Goal: Information Seeking & Learning: Understand process/instructions

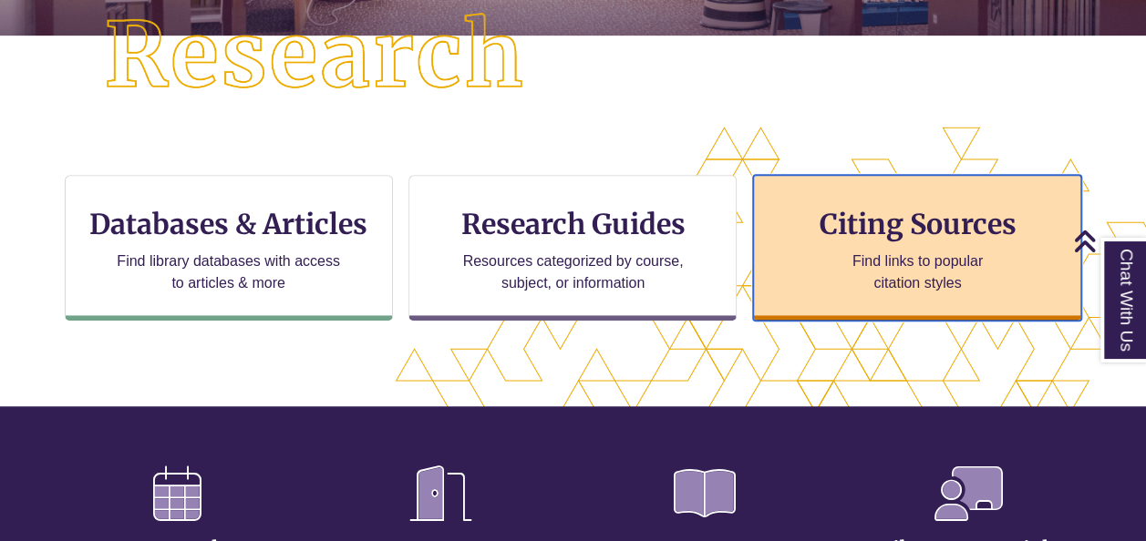
click at [809, 201] on div "Citing Sources Find links to popular citation styles" at bounding box center [917, 248] width 328 height 146
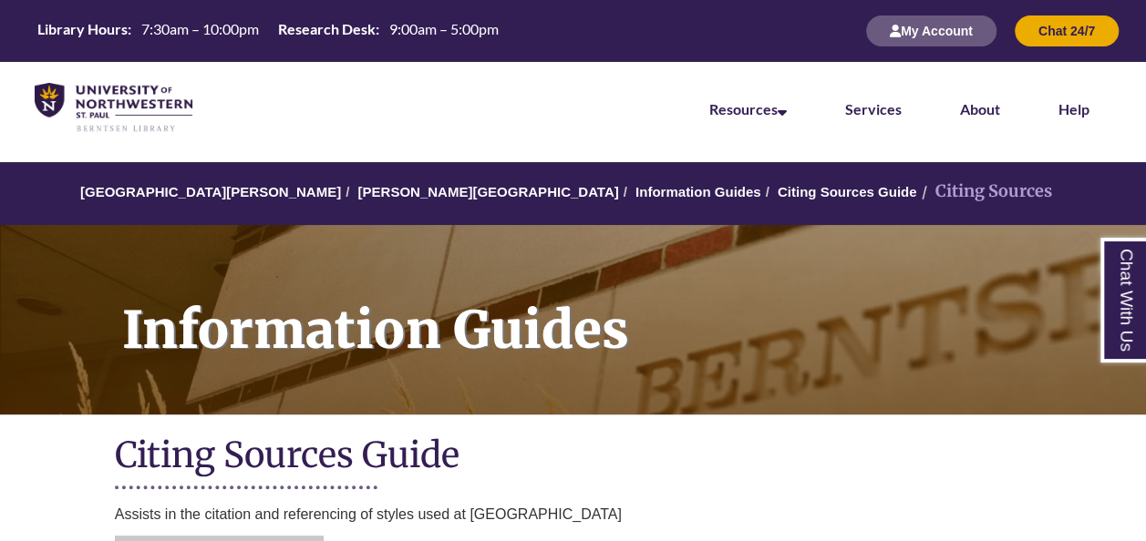
scroll to position [357, 0]
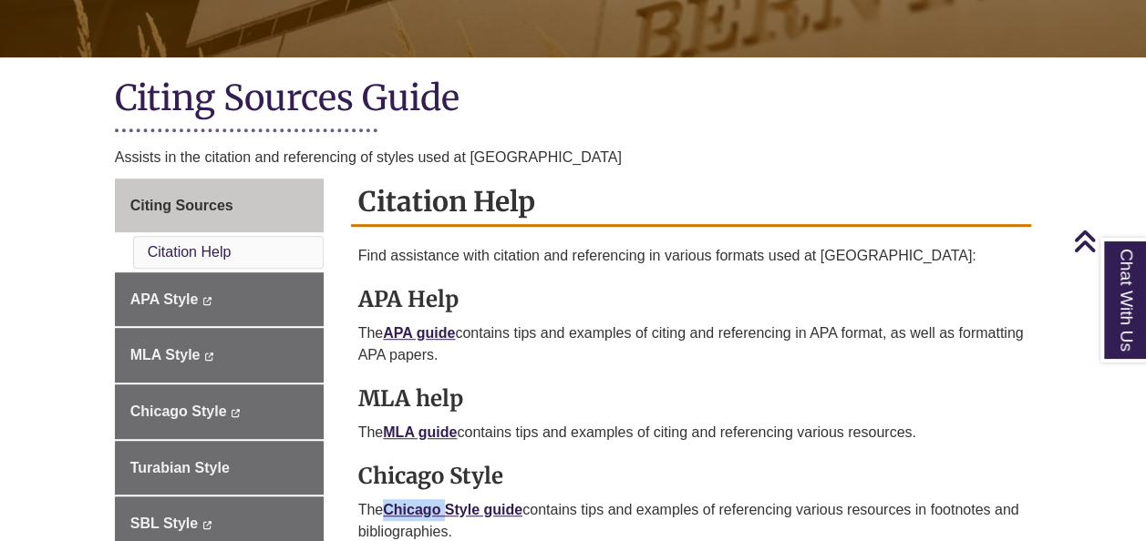
drag, startPoint x: 391, startPoint y: 490, endPoint x: 448, endPoint y: 496, distance: 57.7
click at [448, 500] on p "The Chicago Style guide contains tips and examples of referencing various resou…" at bounding box center [691, 522] width 666 height 44
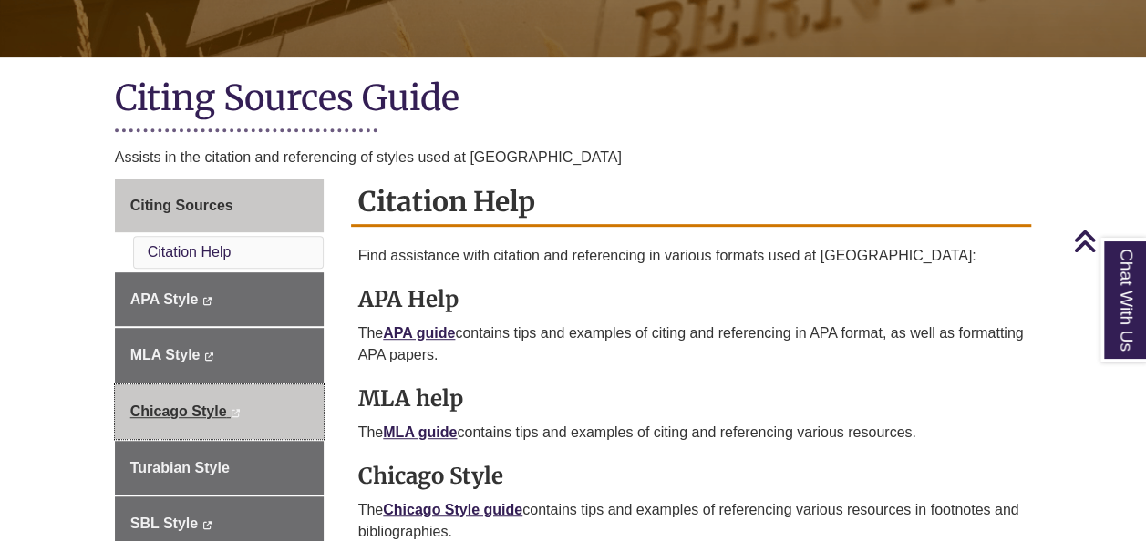
click at [264, 424] on link "Chicago Style This link opens in a new window This link opens in a new window" at bounding box center [219, 412] width 209 height 55
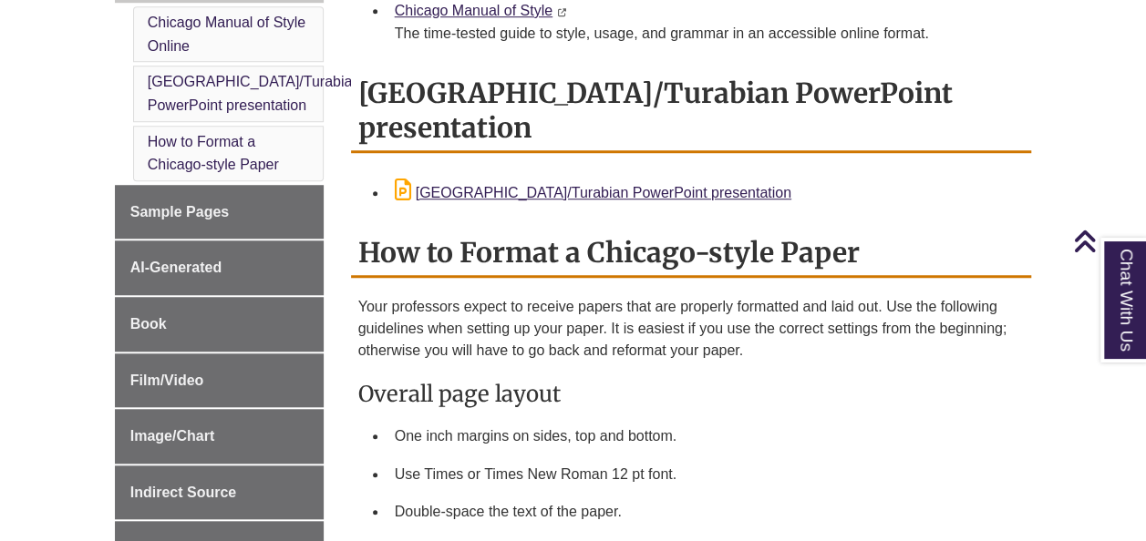
scroll to position [630, 0]
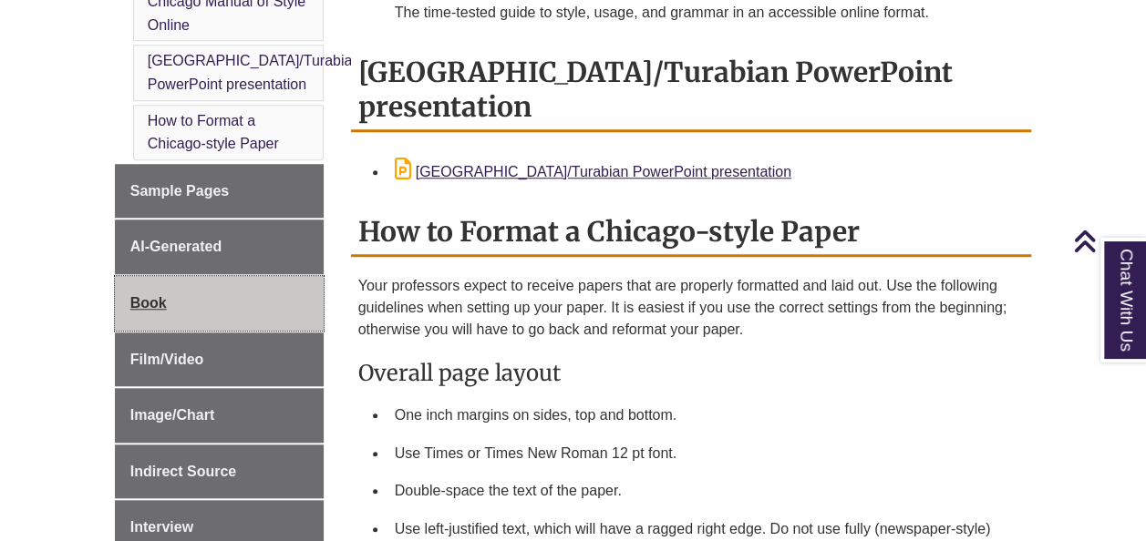
click at [219, 276] on link "Book" at bounding box center [219, 303] width 209 height 55
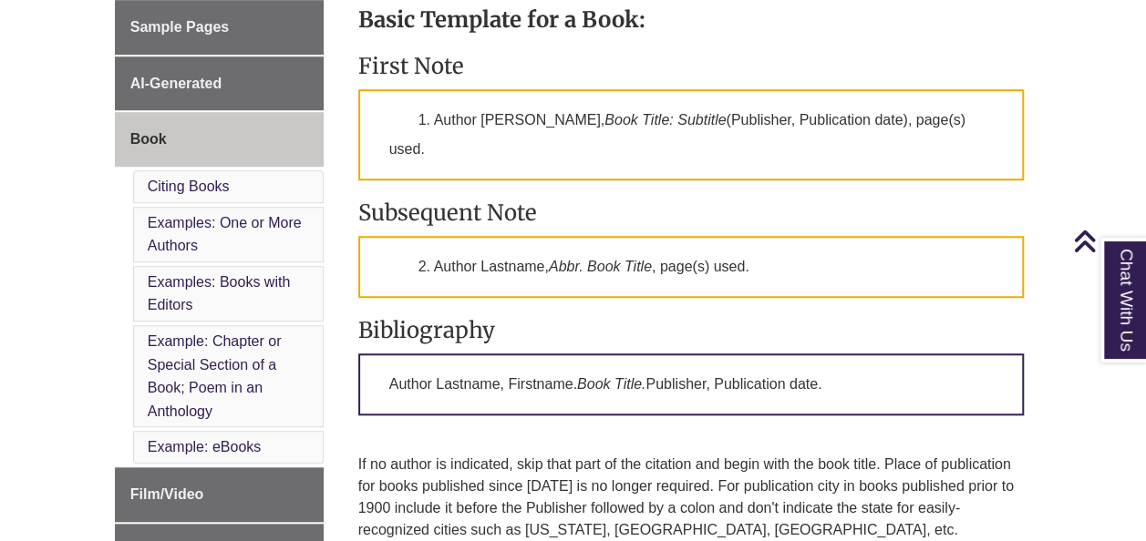
scroll to position [596, 0]
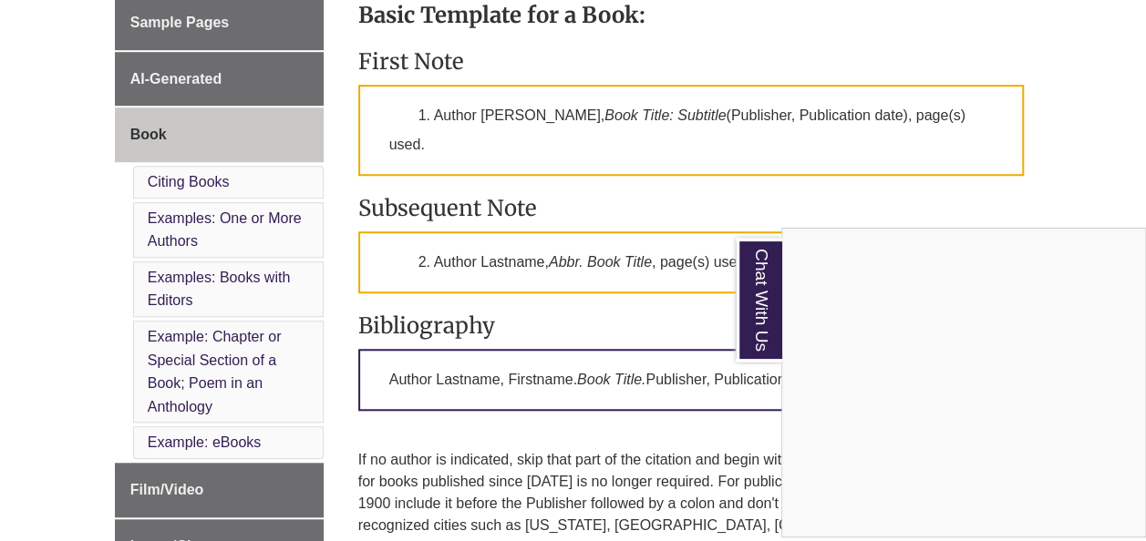
click at [385, 163] on div "Chat With Us" at bounding box center [573, 270] width 1146 height 541
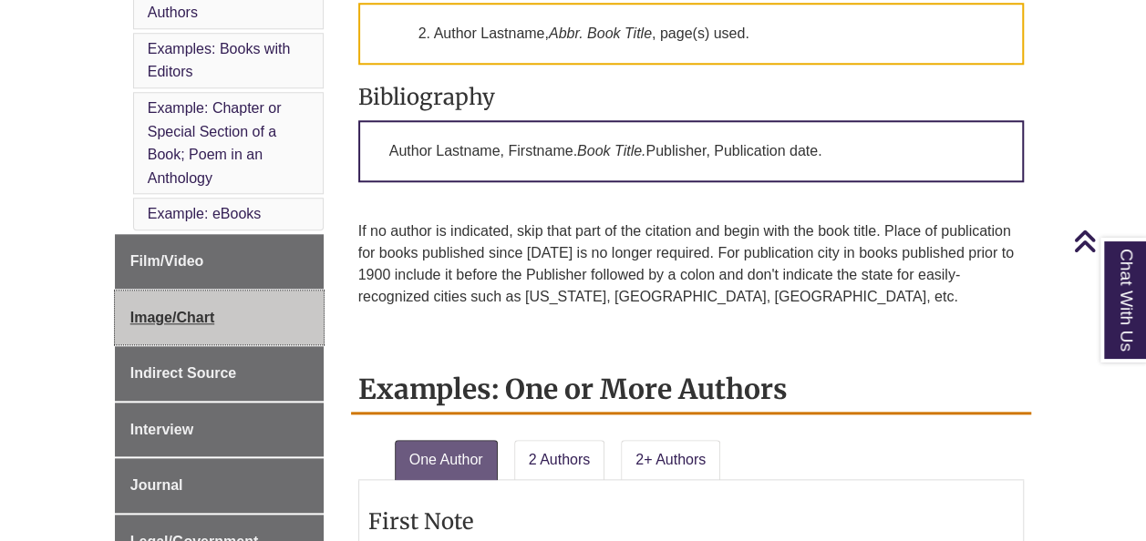
scroll to position [822, 0]
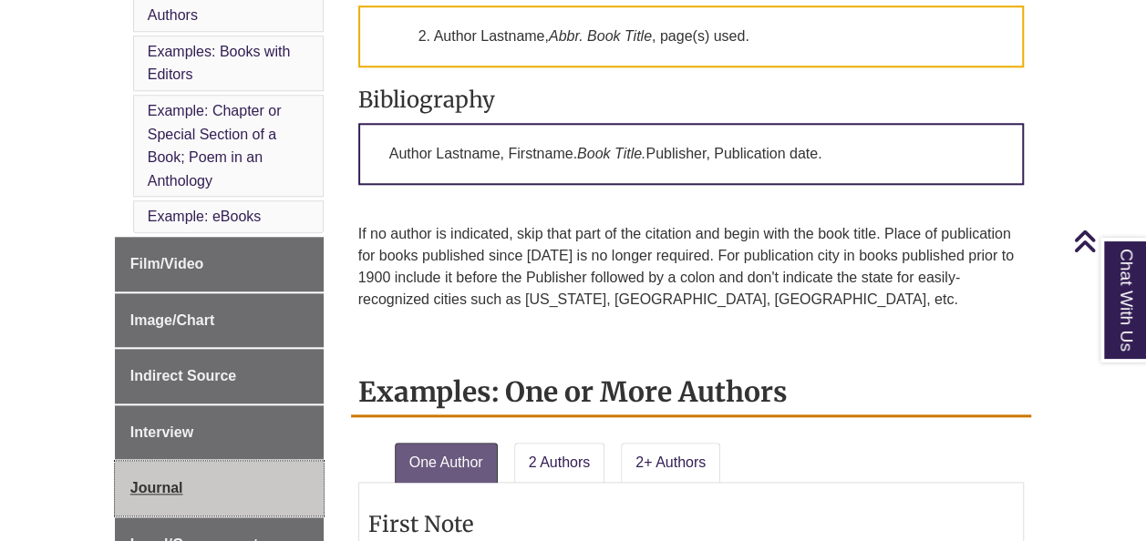
click at [150, 481] on span "Journal" at bounding box center [156, 487] width 53 height 15
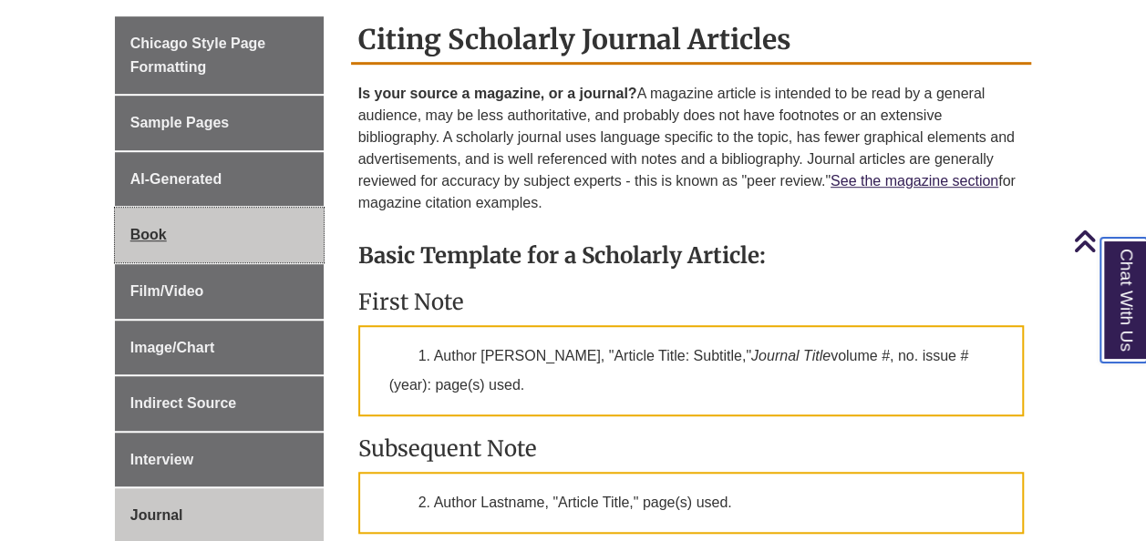
scroll to position [495, 0]
click at [182, 239] on link "Book" at bounding box center [219, 236] width 209 height 55
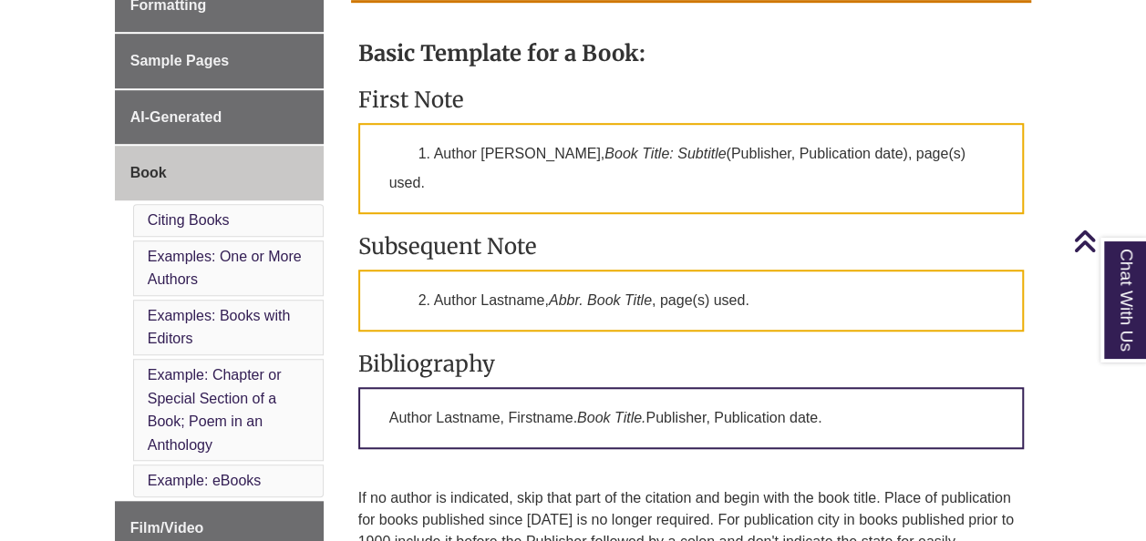
scroll to position [580, 0]
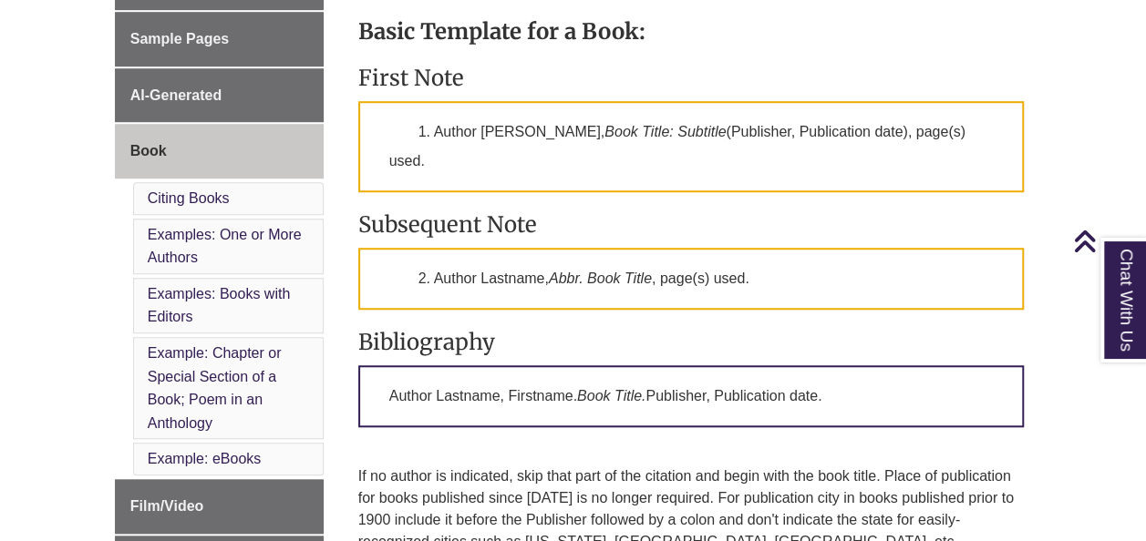
click at [431, 315] on div "Basic Template for a Book: First Note 1. Author [PERSON_NAME], Book Title: Subt…" at bounding box center [691, 296] width 666 height 594
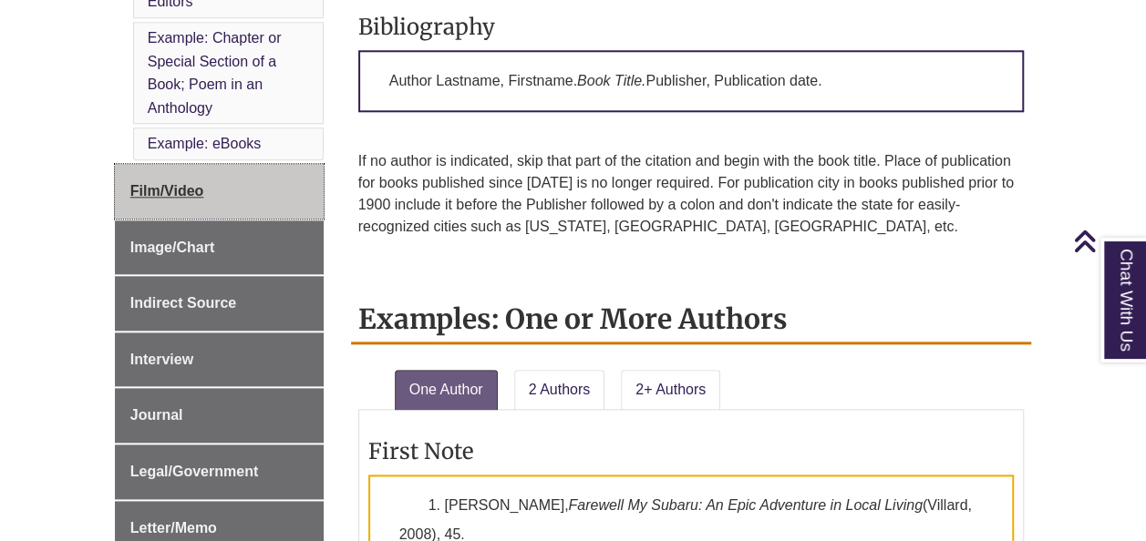
scroll to position [896, 0]
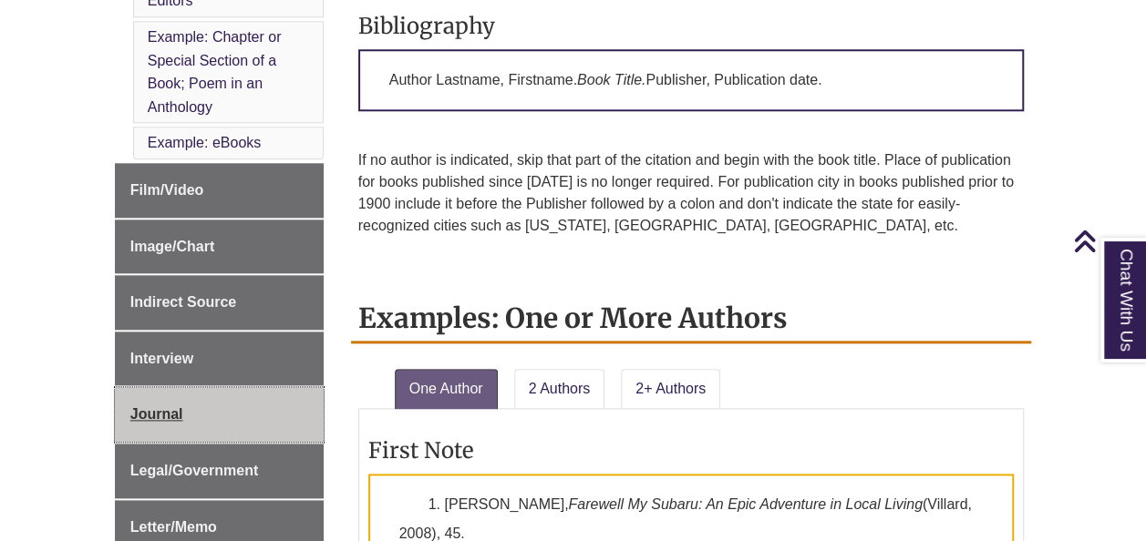
click at [181, 407] on span "Journal" at bounding box center [156, 414] width 53 height 15
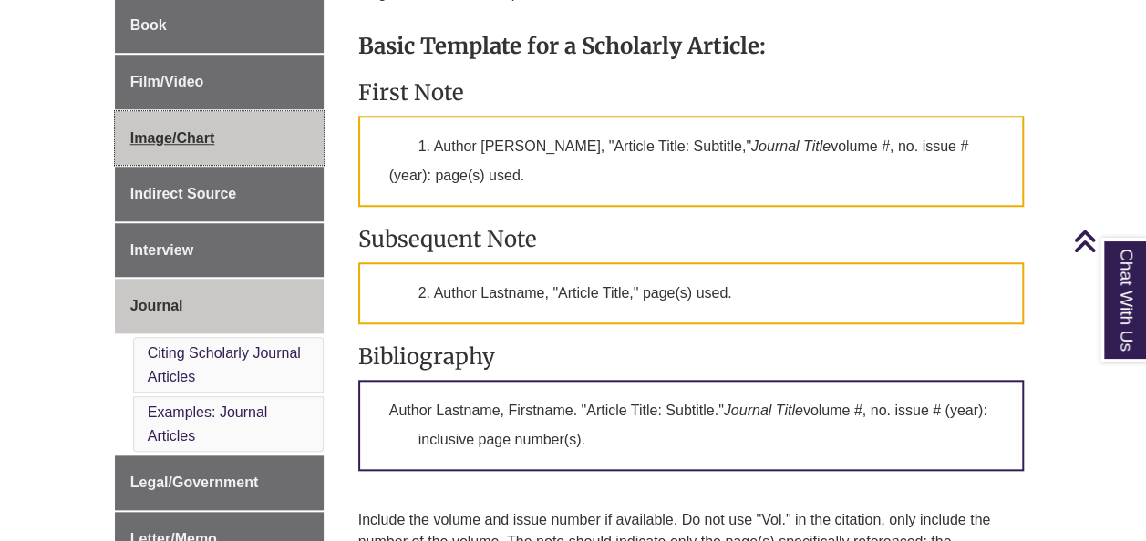
scroll to position [685, 0]
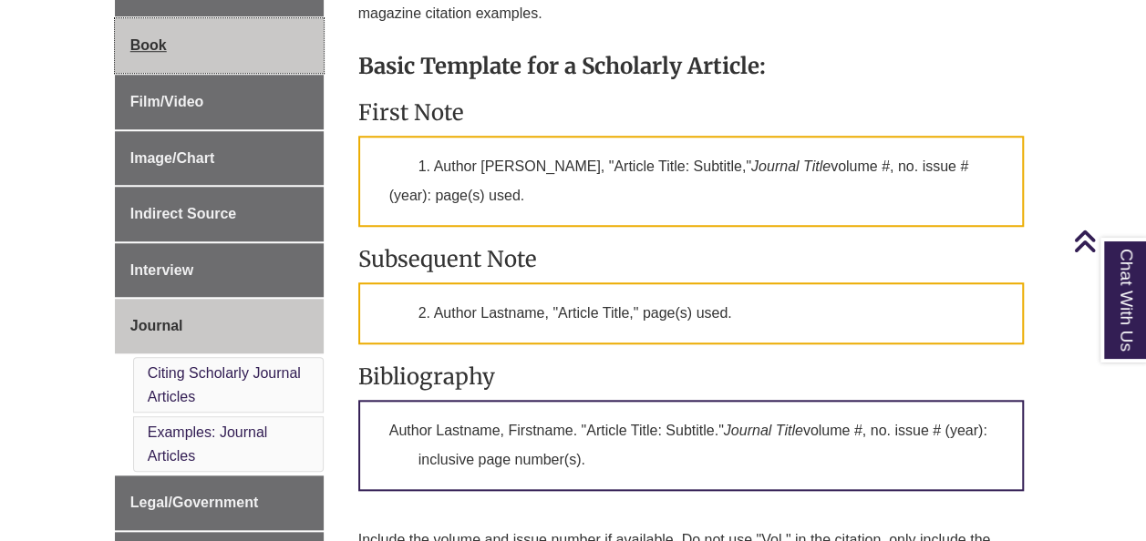
click at [236, 53] on link "Book" at bounding box center [219, 45] width 209 height 55
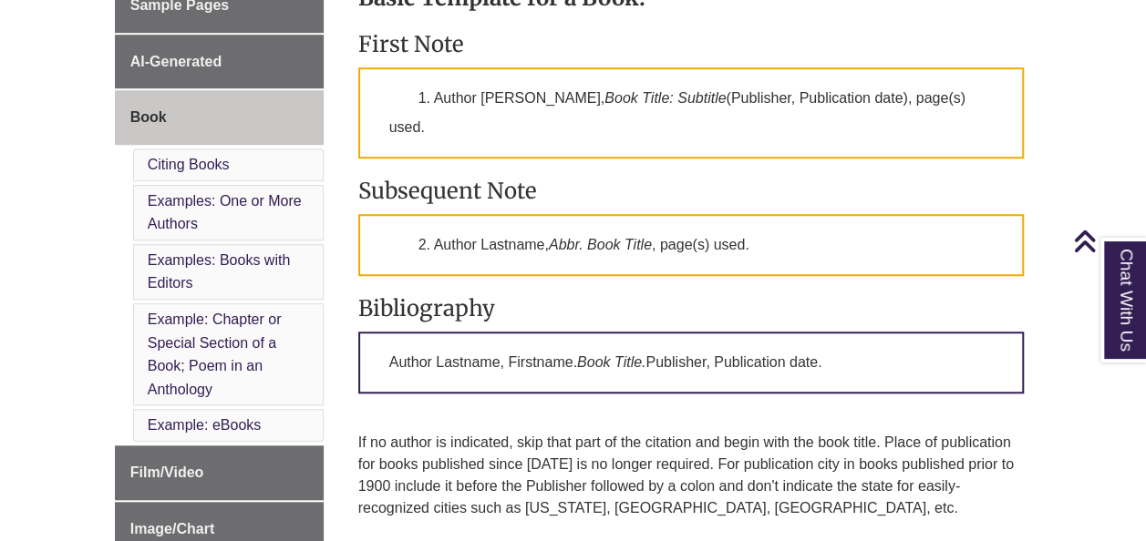
scroll to position [620, 0]
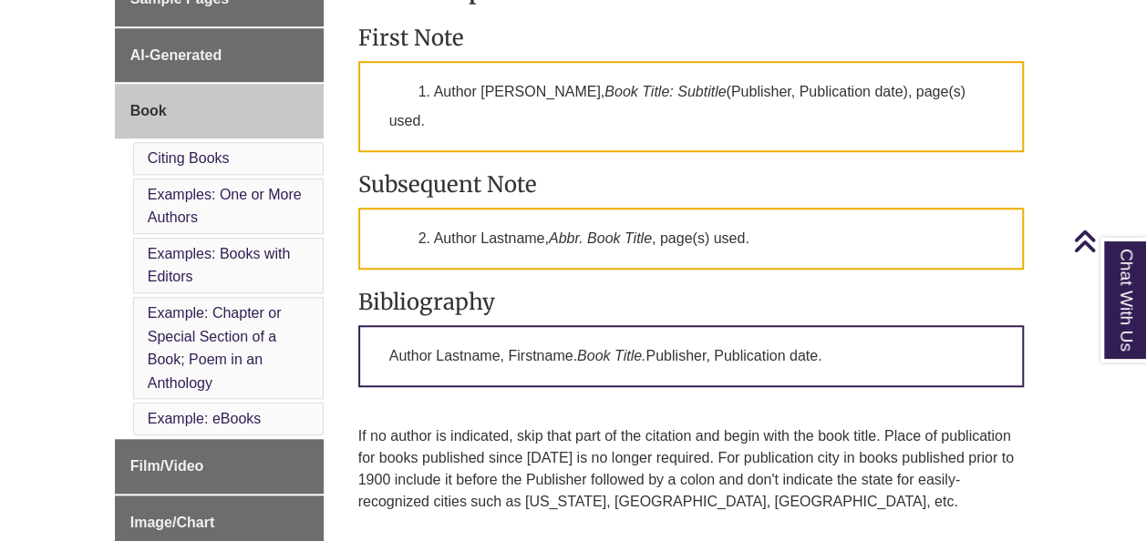
click at [526, 144] on p "1. Author [PERSON_NAME], Book Title: Subtitle (Publisher, Publication date), pa…" at bounding box center [691, 106] width 666 height 91
click at [910, 170] on h3 "Subsequent Note" at bounding box center [691, 184] width 666 height 28
